Goal: Find contact information: Find contact information

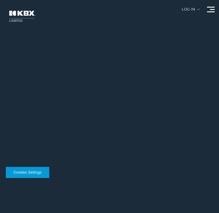
click at [61, 46] on div at bounding box center [111, 106] width 223 height 213
click at [25, 72] on div at bounding box center [111, 106] width 223 height 213
drag, startPoint x: 50, startPoint y: 54, endPoint x: 77, endPoint y: 45, distance: 28.1
click at [50, 54] on div at bounding box center [111, 106] width 223 height 213
click at [209, 8] on div at bounding box center [211, 10] width 8 height 6
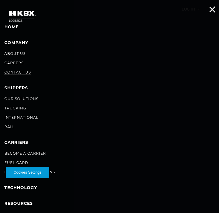
click at [23, 73] on link "Contact Us" at bounding box center [17, 72] width 27 height 4
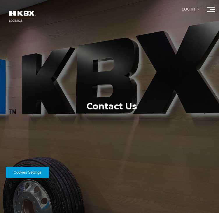
drag, startPoint x: 97, startPoint y: 118, endPoint x: 98, endPoint y: 95, distance: 22.8
click at [97, 113] on div at bounding box center [111, 106] width 223 height 213
